Goal: Task Accomplishment & Management: Manage account settings

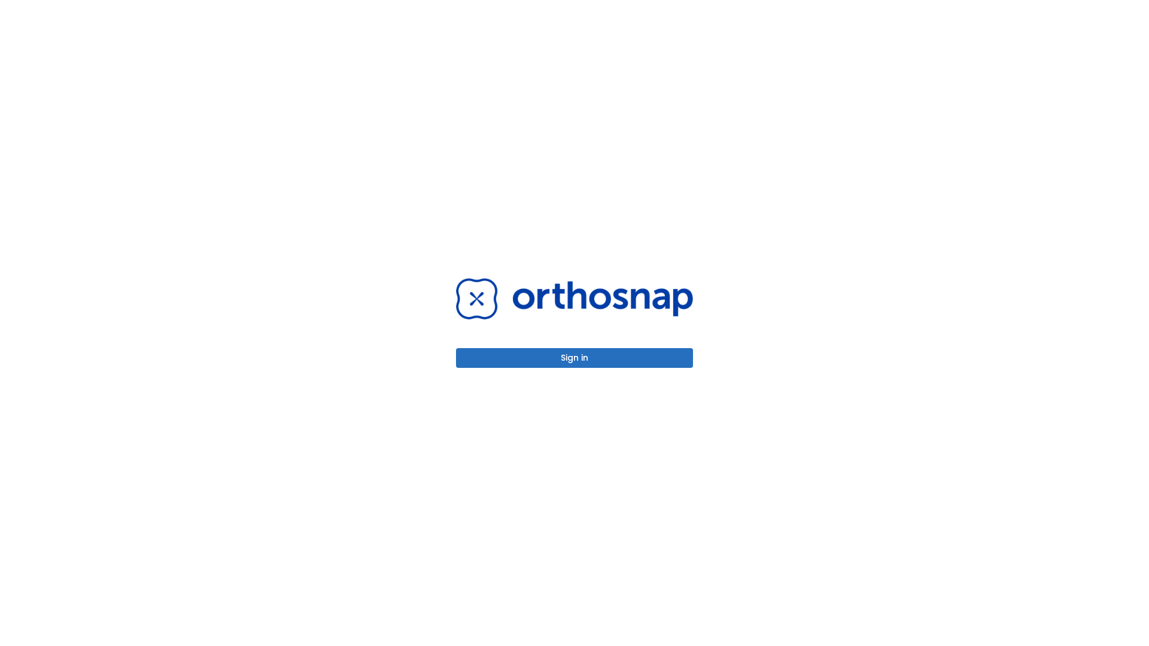
click at [575, 358] on button "Sign in" at bounding box center [574, 358] width 237 height 20
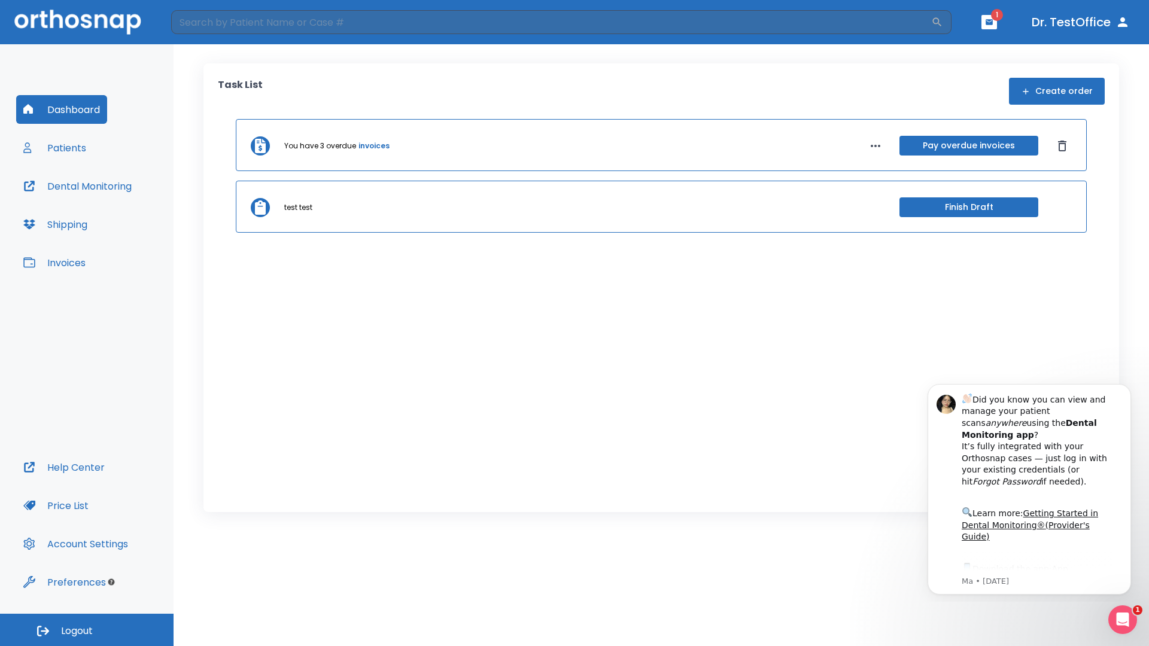
click at [87, 630] on span "Logout" at bounding box center [77, 631] width 32 height 13
